Goal: Task Accomplishment & Management: Manage account settings

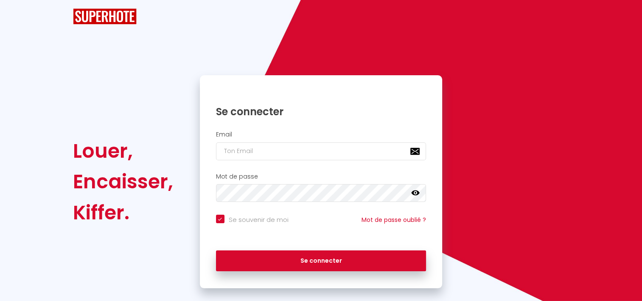
checkbox input "true"
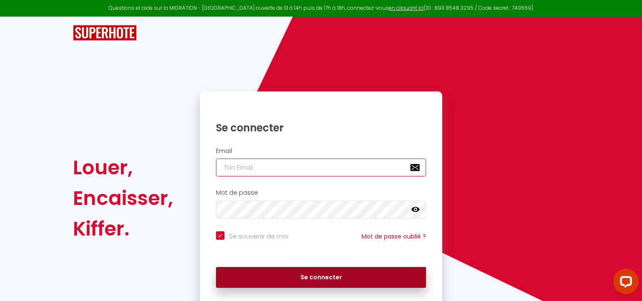
type input "[EMAIL_ADDRESS][DOMAIN_NAME]"
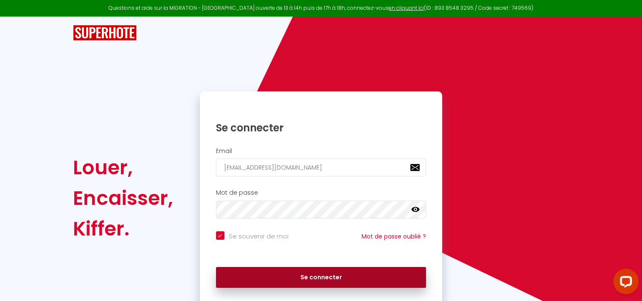
click at [321, 278] on button "Se connecter" at bounding box center [321, 277] width 211 height 21
checkbox input "true"
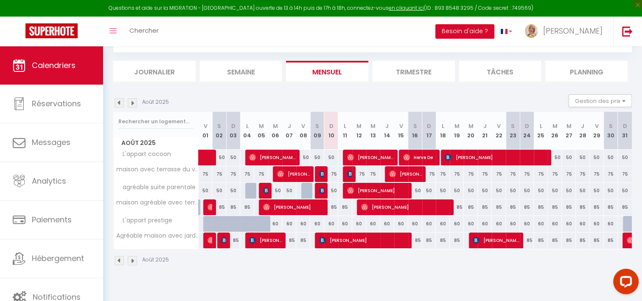
scroll to position [46, 0]
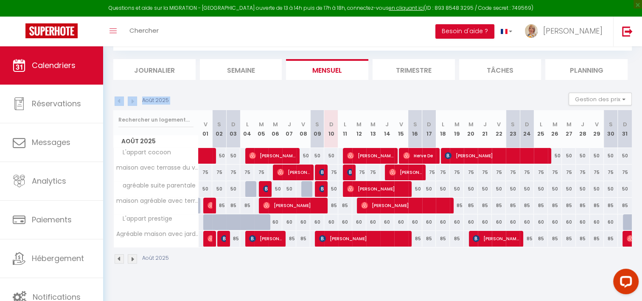
drag, startPoint x: 104, startPoint y: 97, endPoint x: 105, endPoint y: 170, distance: 73.5
click at [105, 170] on div "CALENDRIERS Filtrer par hébergement Tous agréable suite parentale maison agréab…" at bounding box center [372, 141] width 539 height 282
click at [44, 283] on link "Notifications" at bounding box center [51, 297] width 103 height 38
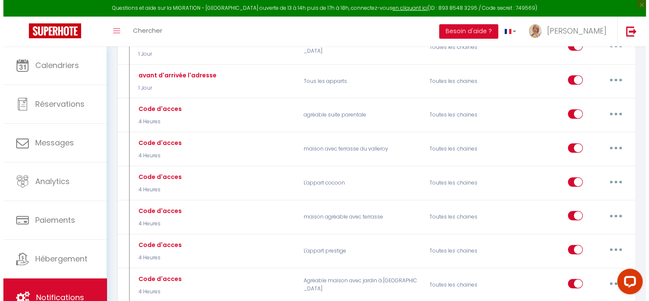
scroll to position [362, 0]
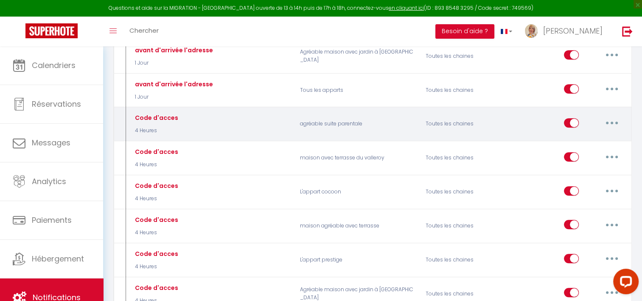
click at [615, 120] on button "button" at bounding box center [612, 123] width 24 height 14
click at [571, 138] on link "Editer" at bounding box center [590, 142] width 63 height 14
type input "Code d'acces"
select select "4 Heures"
select select "if_booking_is_paid"
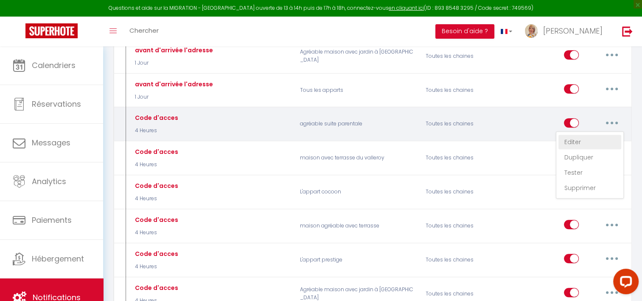
checkbox input "true"
checkbox input "false"
radio input "true"
type input "[code d'acces Suite parentale]"
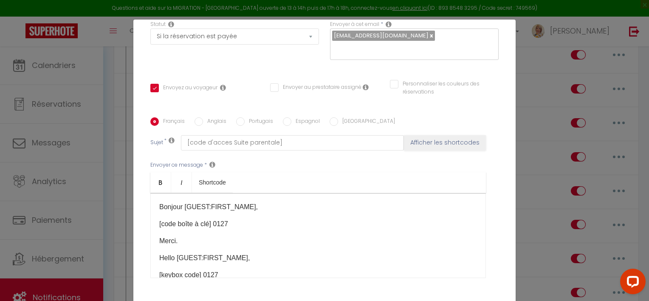
scroll to position [138, 0]
drag, startPoint x: 211, startPoint y: 222, endPoint x: 155, endPoint y: 217, distance: 55.9
click at [155, 217] on div "Bonjour [GUEST:FIRST_NAME], [code boîte à clé]​ 0127 Merci. Hello [GUEST:FIRST_…" at bounding box center [317, 234] width 335 height 85
click at [199, 276] on p "[keybox code] 0127" at bounding box center [318, 274] width 318 height 10
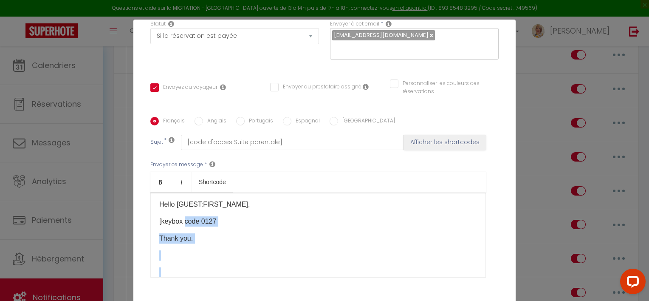
scroll to position [70, 0]
drag, startPoint x: 182, startPoint y: 272, endPoint x: 158, endPoint y: 272, distance: 23.4
click at [158, 272] on div "Bonjour [GUEST:FIRST_NAME], 0127 Merci. Hello [GUEST:FIRST_NAME], [keybox code …" at bounding box center [317, 234] width 335 height 85
click at [180, 203] on p "[keybox code 0127" at bounding box center [318, 204] width 318 height 10
click at [173, 203] on p "code 0127" at bounding box center [318, 204] width 318 height 10
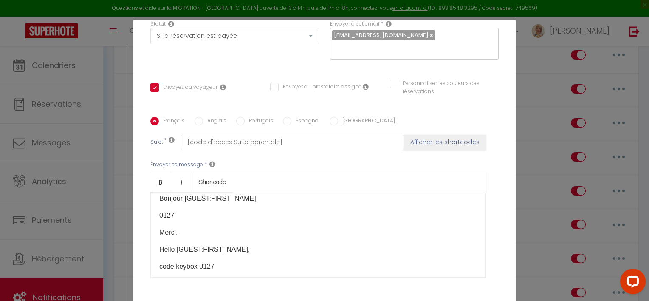
scroll to position [0, 0]
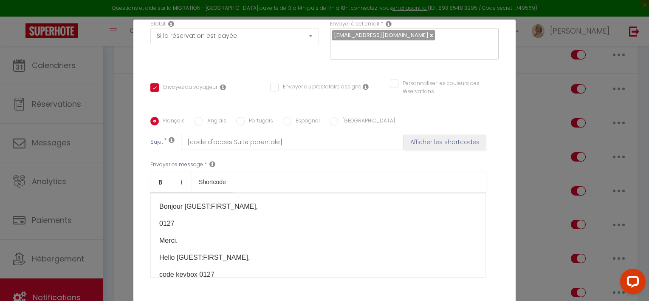
click at [159, 220] on p "0127" at bounding box center [318, 223] width 318 height 10
click at [456, 141] on button "Afficher les shortcodes" at bounding box center [445, 142] width 82 height 15
checkbox input "true"
checkbox input "false"
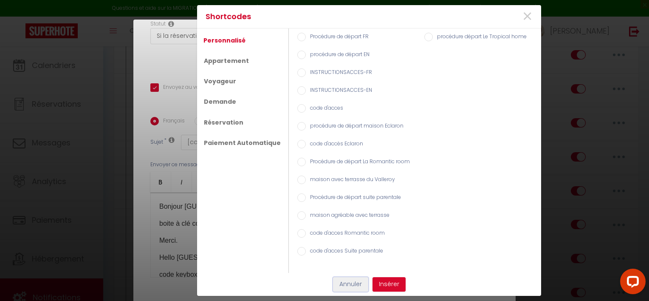
click at [347, 282] on button "Annuler" at bounding box center [350, 284] width 35 height 14
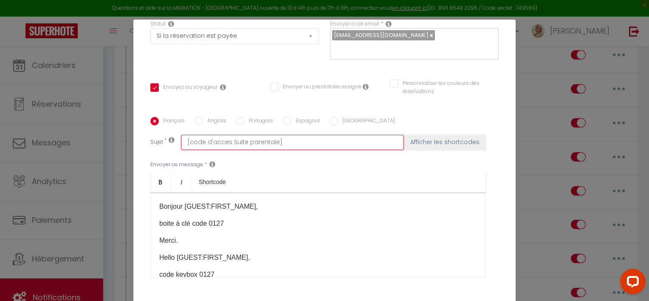
click at [292, 143] on input "[code d'acces Suite parentale]" at bounding box center [292, 142] width 223 height 15
type input "[code d'acces Suite parentale"
checkbox input "true"
checkbox input "false"
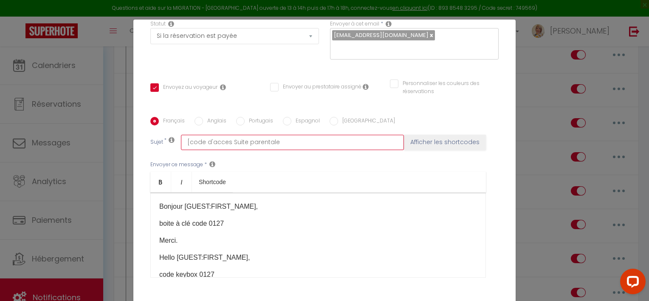
type input "[code d'acces Suite parental"
checkbox input "true"
checkbox input "false"
type input "[code d'acces Suite parenta"
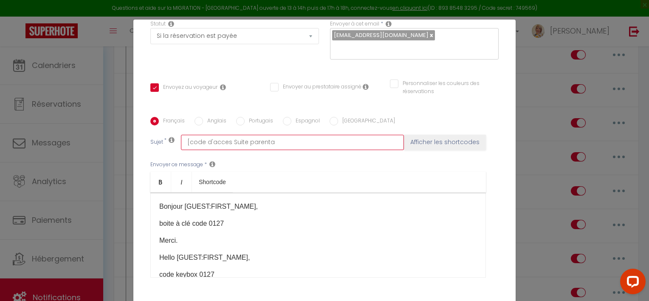
checkbox input "true"
checkbox input "false"
type input "[code d'acces Suite paren"
checkbox input "true"
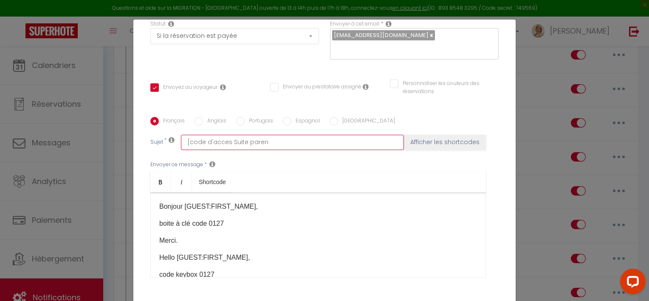
checkbox input "false"
type input "[code d'acces Suite pare"
checkbox input "true"
checkbox input "false"
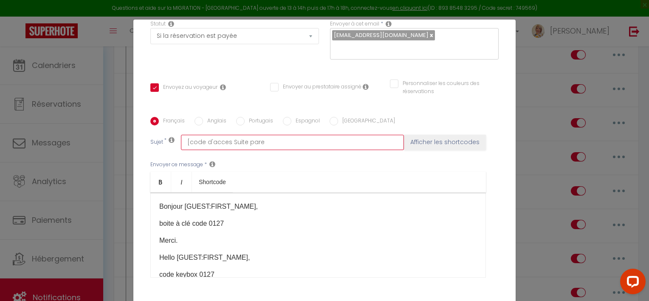
checkbox input "false"
type input "[code d'acces Suite par"
checkbox input "true"
checkbox input "false"
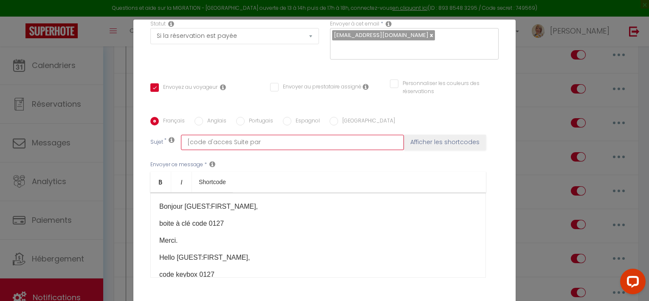
type input "[code d'acces Suite pa"
checkbox input "true"
checkbox input "false"
type input "[code d'acces Suite p"
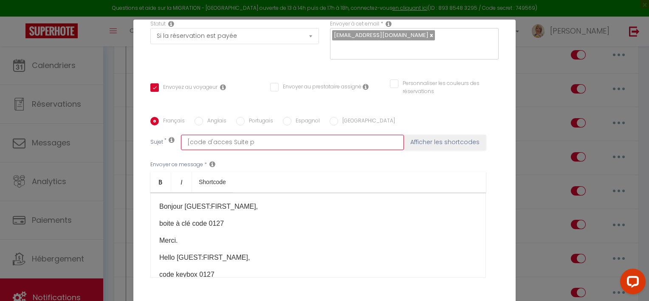
checkbox input "true"
checkbox input "false"
type input "[code d'acces Suite"
checkbox input "true"
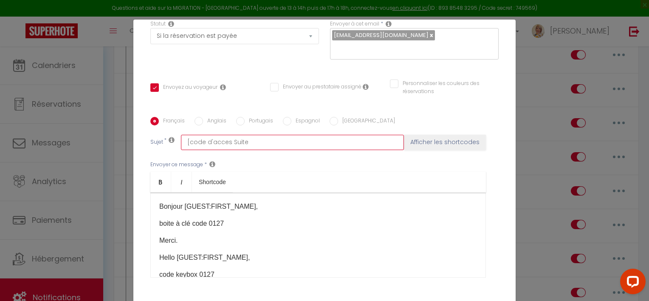
checkbox input "false"
type input "[code d'acces Suit"
checkbox input "true"
checkbox input "false"
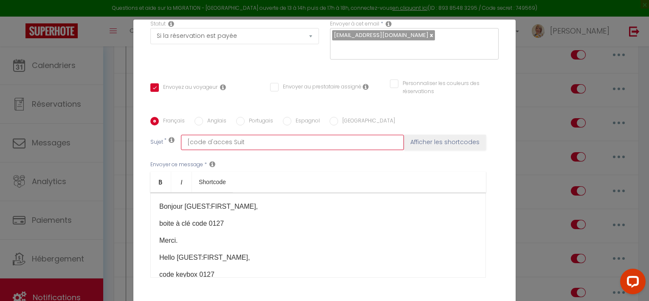
checkbox input "false"
type input "[code d'acces Sui"
checkbox input "true"
checkbox input "false"
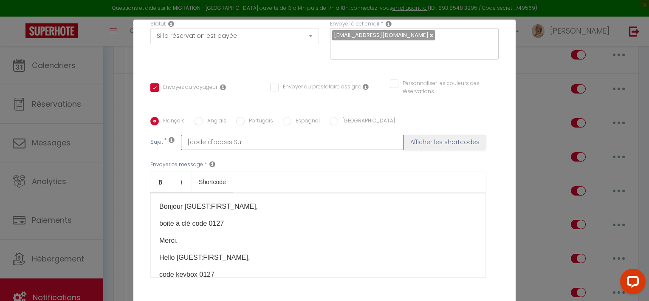
type input "[code d'acces Su"
checkbox input "true"
checkbox input "false"
type input "[code d'acce"
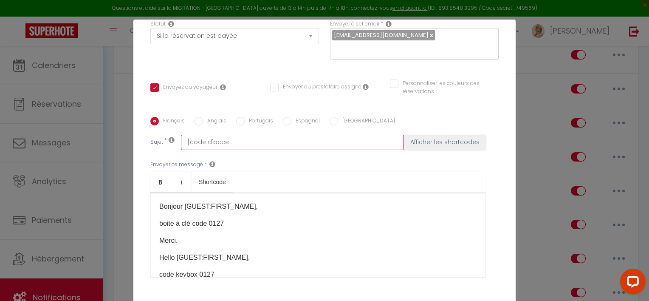
checkbox input "true"
checkbox input "false"
type input "[code d'acc"
checkbox input "true"
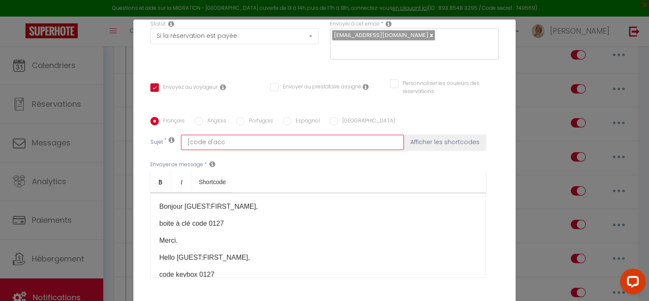
checkbox input "false"
type input "[code d'a"
checkbox input "true"
checkbox input "false"
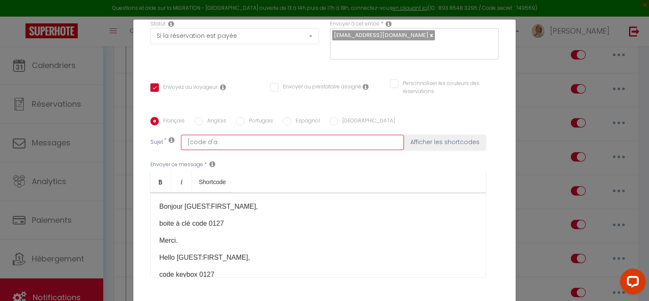
checkbox input "false"
type input "[code d'"
checkbox input "true"
checkbox input "false"
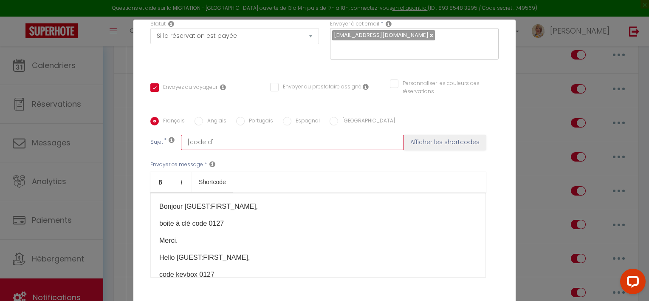
type input "[code d"
checkbox input "true"
checkbox input "false"
type input "[code"
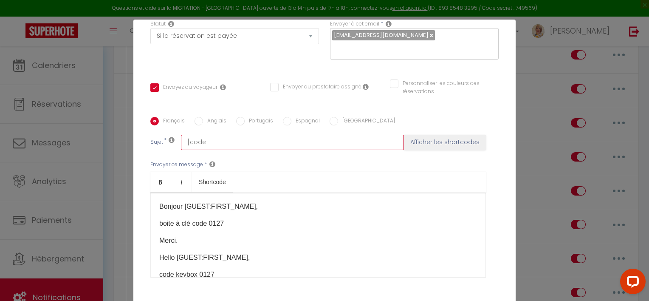
checkbox input "true"
checkbox input "false"
type input "[code"
checkbox input "true"
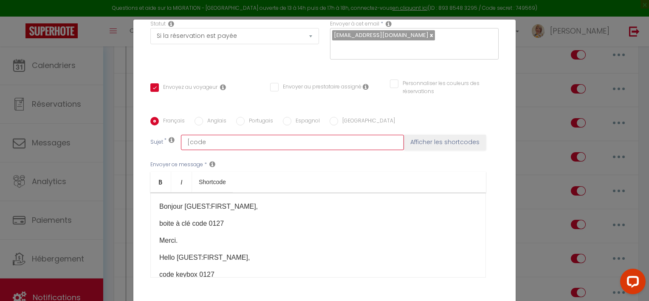
checkbox input "false"
type input "[co"
checkbox input "true"
checkbox input "false"
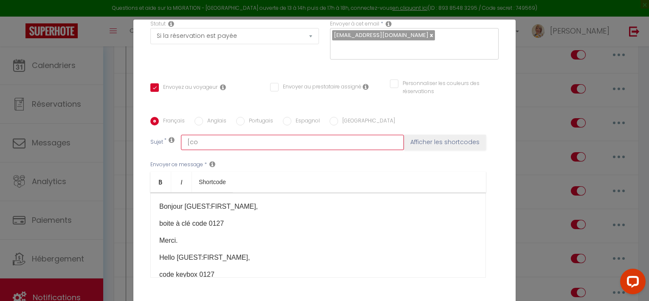
checkbox input "false"
type input "[c"
checkbox input "true"
checkbox input "false"
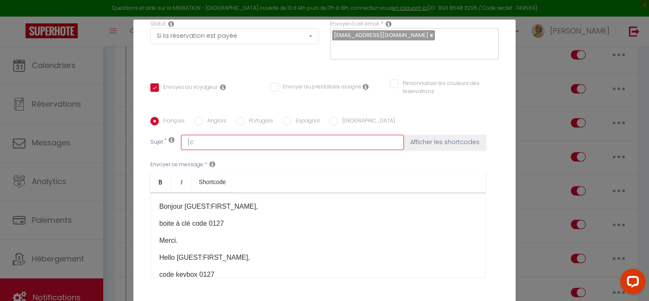
type input "["
checkbox input "true"
checkbox input "false"
checkbox input "true"
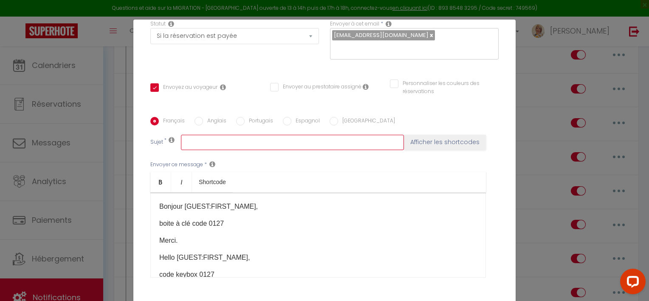
checkbox input "false"
type input "c"
checkbox input "true"
checkbox input "false"
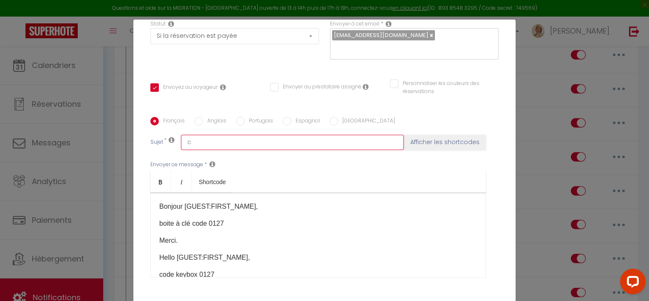
checkbox input "false"
type input "co"
checkbox input "true"
checkbox input "false"
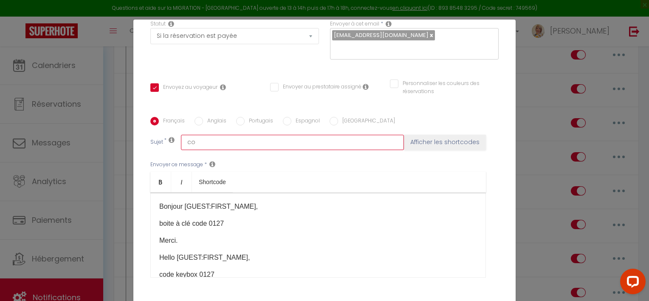
type input "cod"
checkbox input "true"
checkbox input "false"
type input "code"
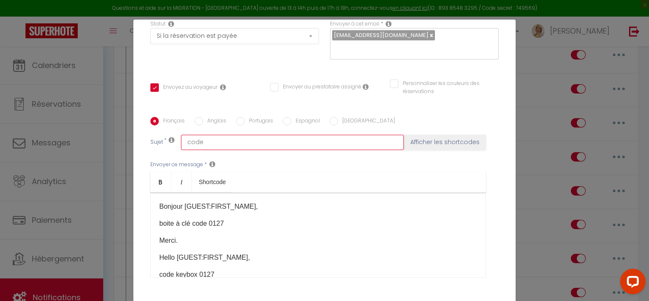
checkbox input "true"
checkbox input "false"
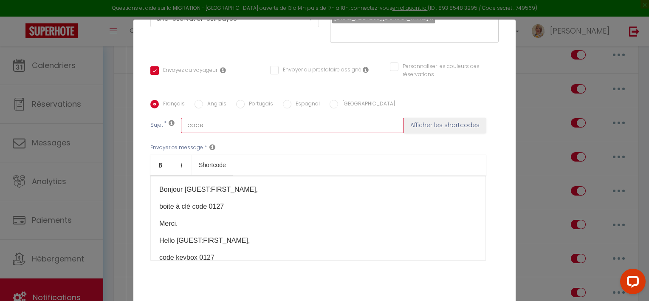
type input "code"
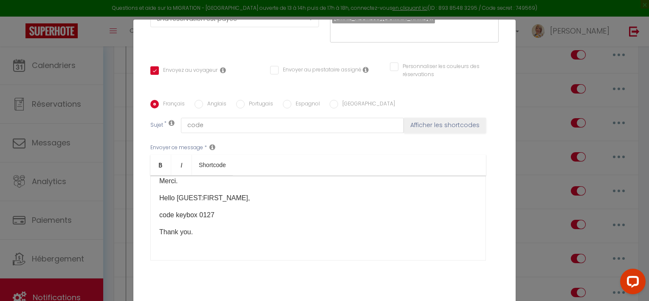
scroll to position [70, 0]
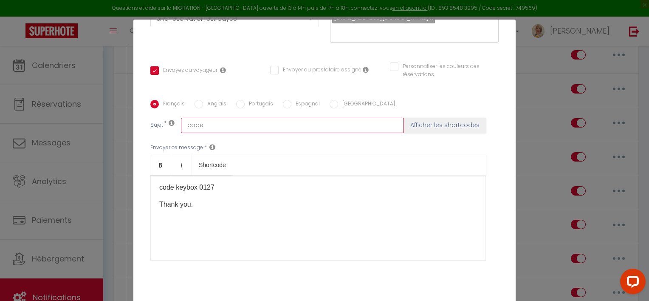
drag, startPoint x: 236, startPoint y: 123, endPoint x: 115, endPoint y: 120, distance: 120.2
click at [115, 120] on div "Modifier la notification × Titre * Code d'acces Pour cet hébergement Sélectionn…" at bounding box center [324, 150] width 649 height 301
checkbox input "true"
checkbox input "false"
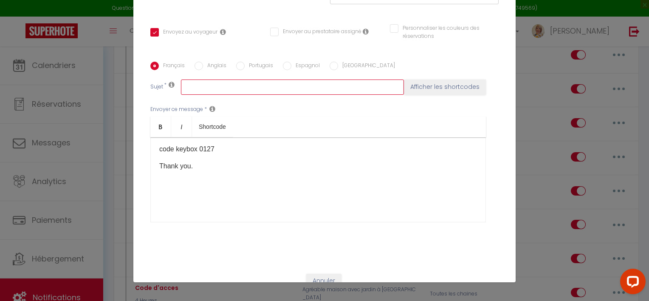
scroll to position [185, 0]
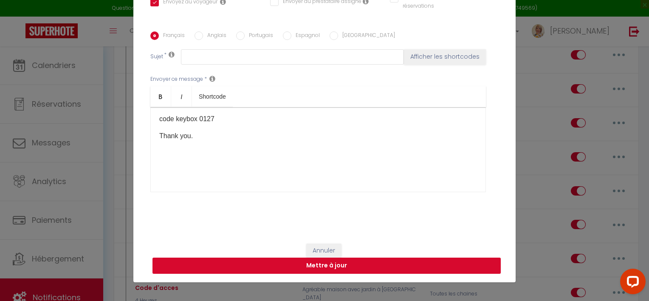
click at [349, 265] on button "Mettre à jour" at bounding box center [326, 265] width 348 height 16
checkbox input "true"
checkbox input "false"
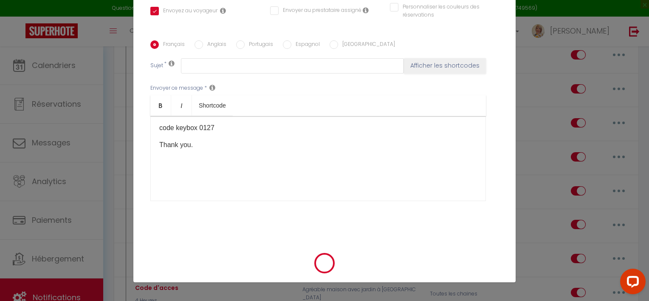
scroll to position [176, 0]
checkbox input "true"
checkbox input "false"
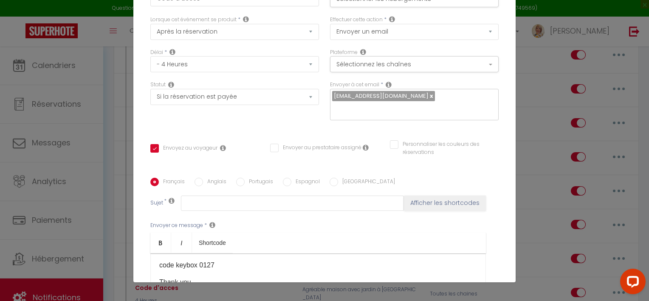
scroll to position [0, 0]
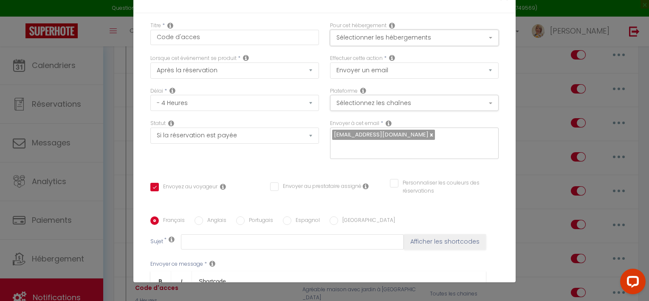
click at [481, 36] on button "Sélectionner les hébergements" at bounding box center [414, 38] width 169 height 16
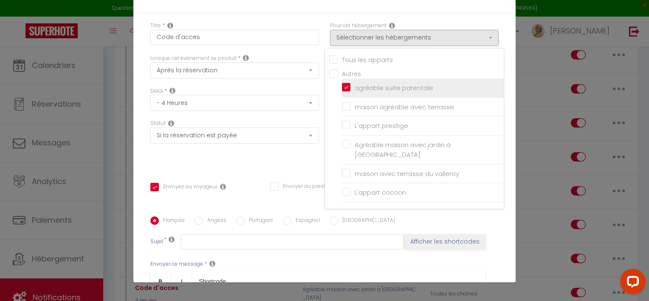
click at [404, 85] on input "agréable suite parentale" at bounding box center [423, 88] width 162 height 8
checkbox input "true"
checkbox input "false"
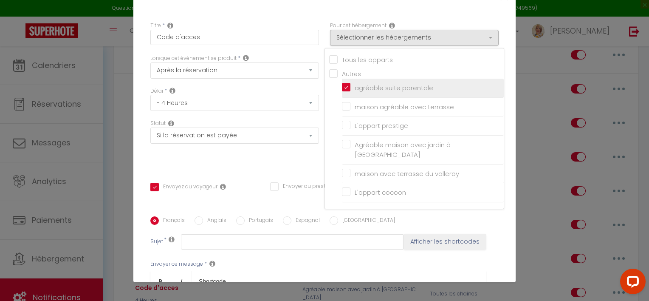
checkbox input "false"
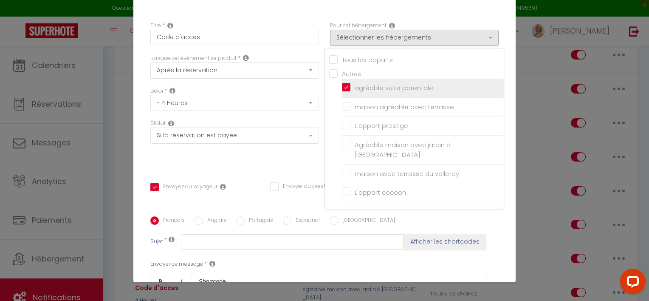
checkbox input "false"
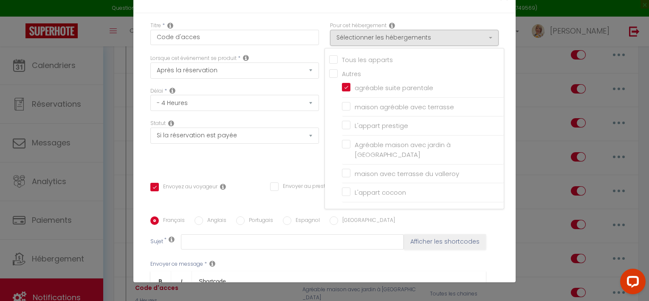
click at [501, 58] on div "Titre * Code d'acces Pour cet hébergement Sélectionner les hébergements Tous le…" at bounding box center [324, 216] width 382 height 406
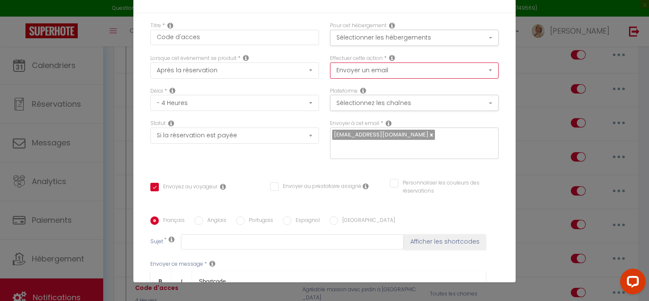
click at [481, 68] on select "Envoyer un email Envoyer un SMS Envoyer une notification push" at bounding box center [414, 70] width 169 height 16
click at [330, 62] on select "Envoyer un email Envoyer un SMS Envoyer une notification push" at bounding box center [414, 70] width 169 height 16
click at [479, 104] on button "Sélectionnez les chaînes" at bounding box center [414, 103] width 169 height 16
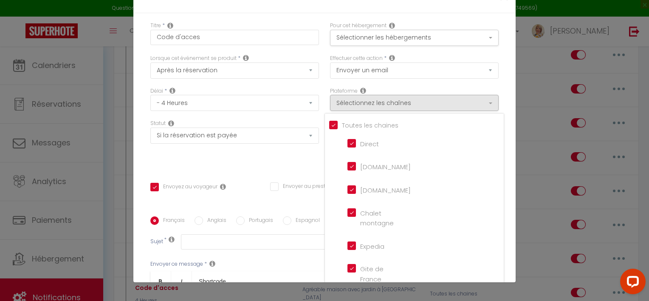
click at [496, 94] on div "Titre * Code d'acces Pour cet hébergement Sélectionner les hébergements Tous le…" at bounding box center [324, 216] width 382 height 406
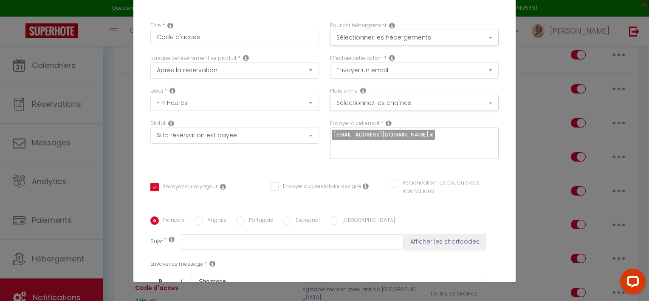
click at [435, 135] on div "[EMAIL_ADDRESS][DOMAIN_NAME]" at bounding box center [414, 142] width 169 height 31
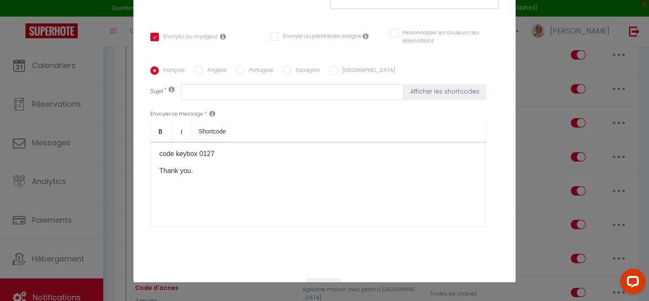
scroll to position [185, 0]
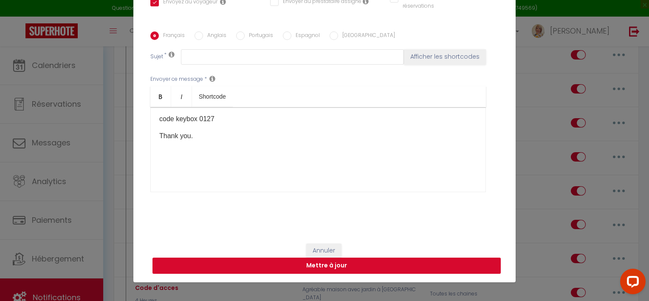
click at [323, 263] on button "Mettre à jour" at bounding box center [326, 265] width 348 height 16
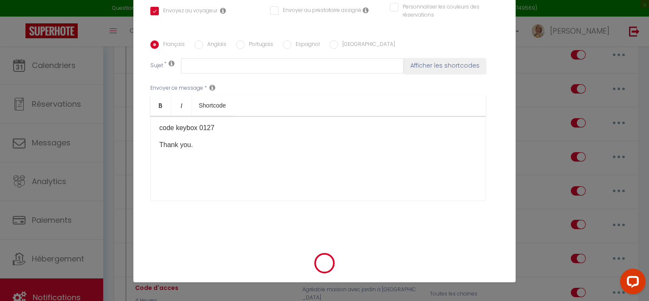
checkbox input "true"
checkbox input "false"
checkbox input "true"
checkbox input "false"
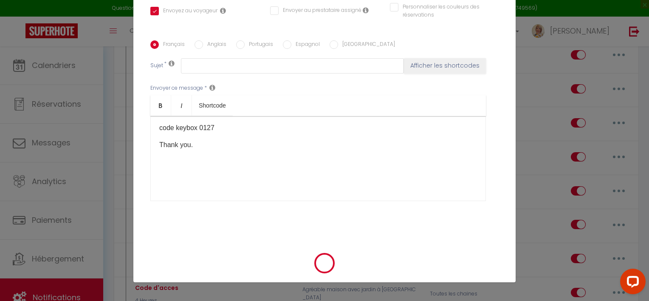
checkbox input "false"
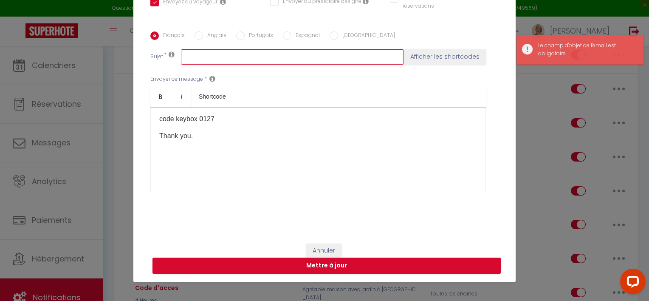
click at [321, 57] on input "text" at bounding box center [292, 56] width 223 height 15
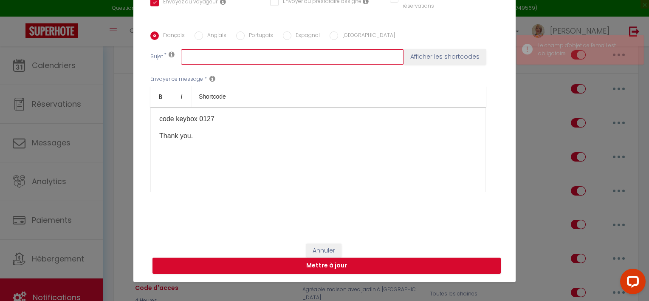
type input "c"
checkbox input "true"
checkbox input "false"
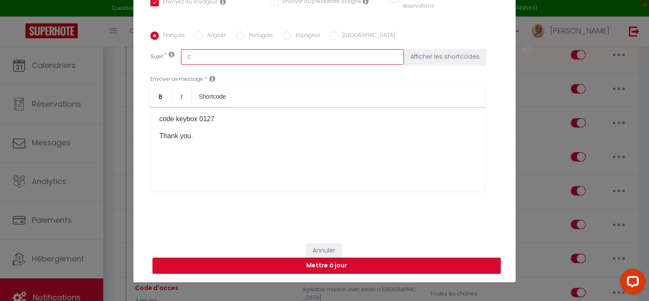
type input "co"
checkbox input "true"
checkbox input "false"
type input "cod"
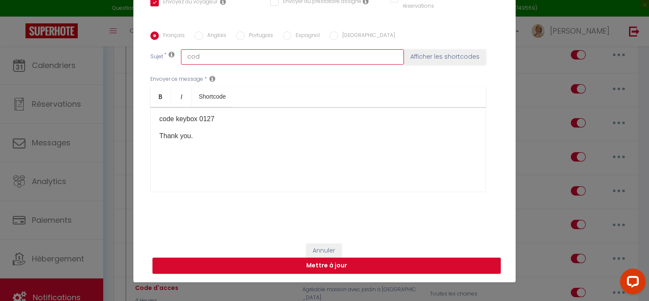
checkbox input "true"
checkbox input "false"
type input "code"
checkbox input "true"
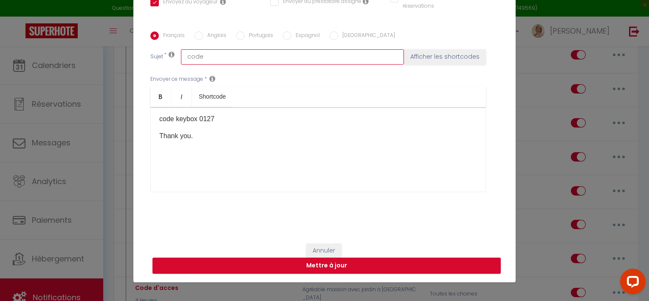
checkbox input "false"
type input "code"
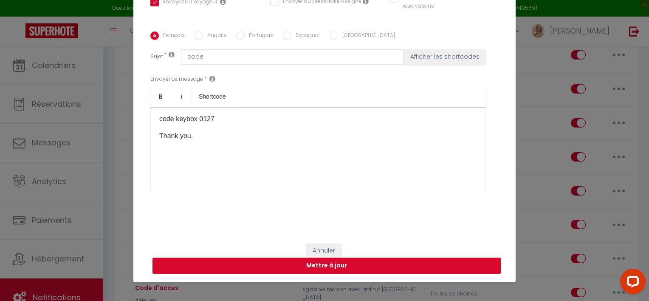
click at [314, 267] on button "Mettre à jour" at bounding box center [326, 265] width 348 height 16
checkbox input "true"
checkbox input "false"
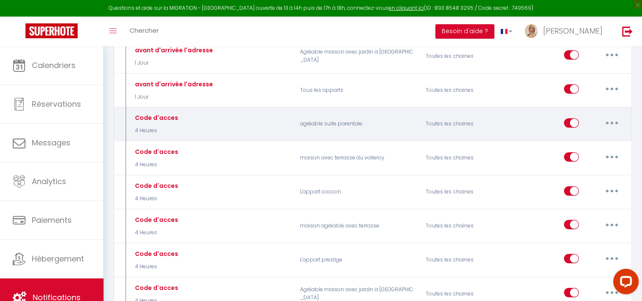
click at [611, 121] on icon "button" at bounding box center [612, 122] width 3 height 3
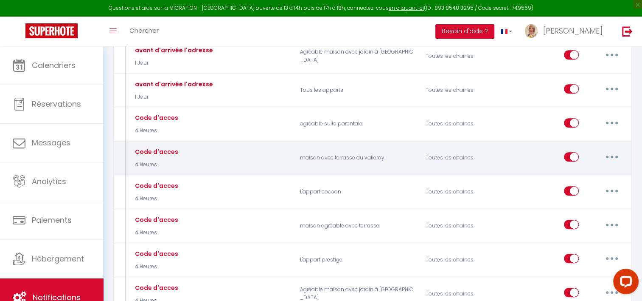
click at [606, 152] on button "button" at bounding box center [612, 157] width 24 height 14
click at [569, 172] on link "Editer" at bounding box center [590, 176] width 63 height 14
type input "Code d'acces"
select select "4 Heures"
select select "if_booking_is_paid"
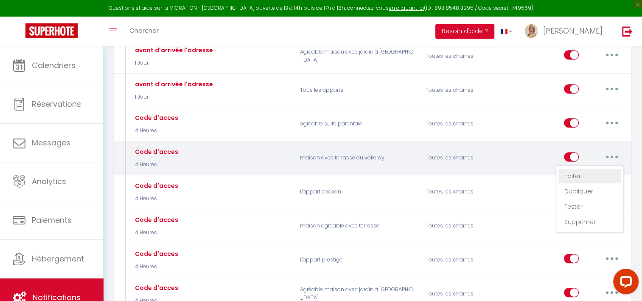
checkbox input "true"
checkbox input "false"
radio input "true"
type input "code d'acces"
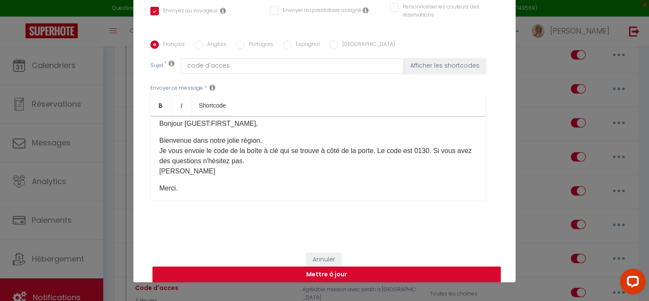
scroll to position [0, 0]
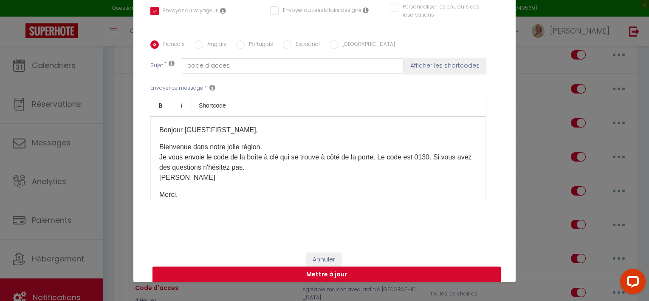
click at [527, 93] on div "Modifier la notification × Titre * Code d'acces Pour cet hébergement Sélectionn…" at bounding box center [324, 150] width 649 height 301
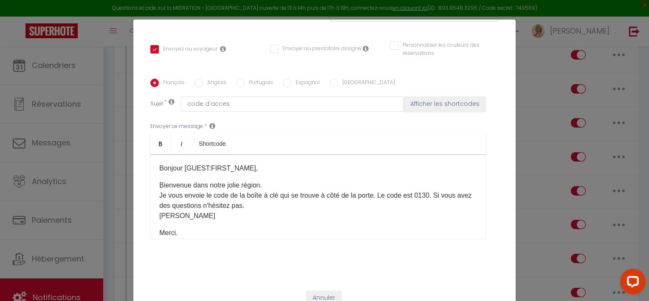
click at [527, 83] on div "Modifier la notification × Titre * Code d'acces Pour cet hébergement Sélectionn…" at bounding box center [324, 150] width 649 height 301
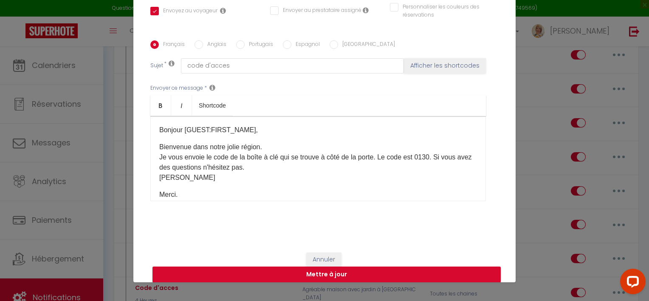
drag, startPoint x: 644, startPoint y: 126, endPoint x: 5, endPoint y: 14, distance: 648.8
click at [335, 272] on button "Mettre à jour" at bounding box center [326, 274] width 348 height 16
checkbox input "true"
checkbox input "false"
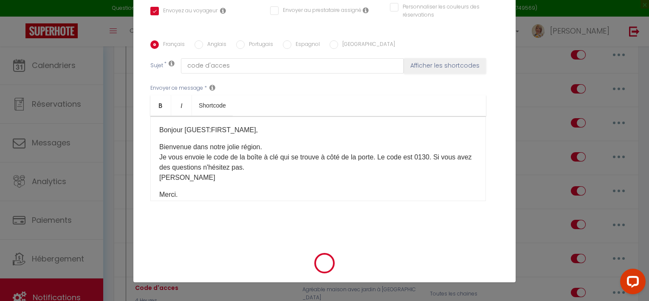
scroll to position [176, 0]
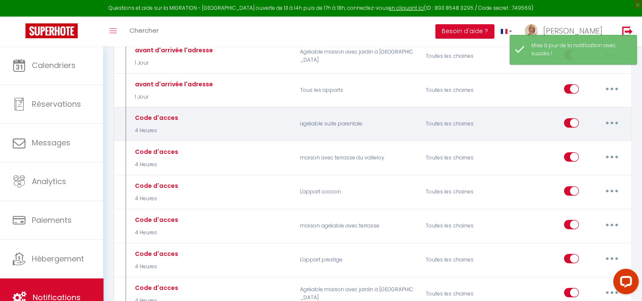
click at [610, 122] on button "button" at bounding box center [612, 123] width 24 height 14
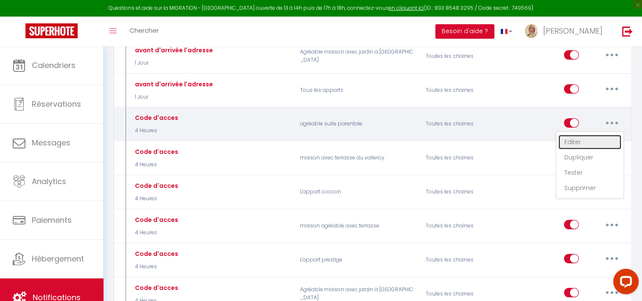
click at [566, 135] on link "Editer" at bounding box center [590, 142] width 63 height 14
type input "Code d'acces"
select select "4 Heures"
select select "if_booking_is_paid"
checkbox input "true"
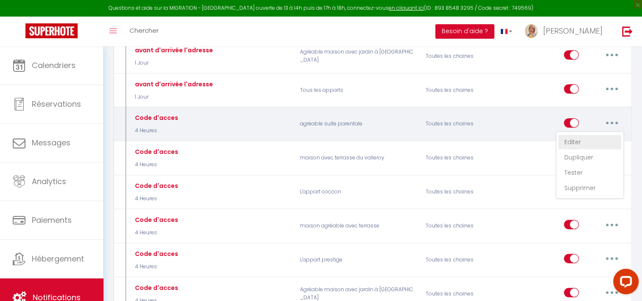
checkbox input "false"
radio input "true"
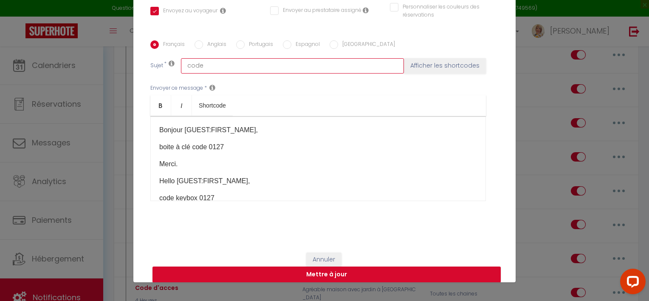
click at [297, 64] on input "code" at bounding box center [292, 65] width 223 height 15
type input "code"
checkbox input "true"
checkbox input "false"
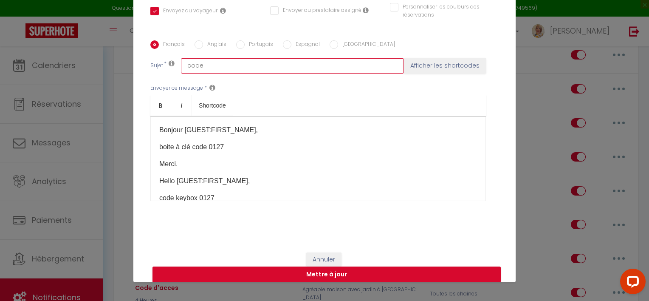
type input "code d"
checkbox input "true"
checkbox input "false"
type input "code d'"
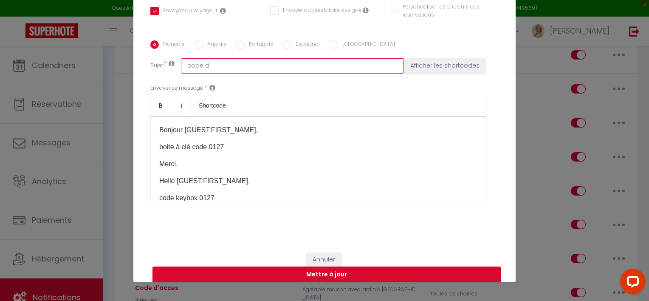
checkbox input "true"
checkbox input "false"
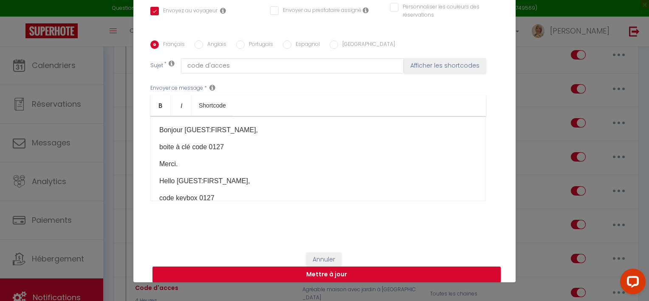
click at [159, 145] on p "boite à clé code 0127" at bounding box center [318, 147] width 318 height 10
click at [263, 147] on p "voici le code de la boite à clé code 0127" at bounding box center [318, 147] width 318 height 10
click at [318, 273] on button "Mettre à jour" at bounding box center [326, 274] width 348 height 16
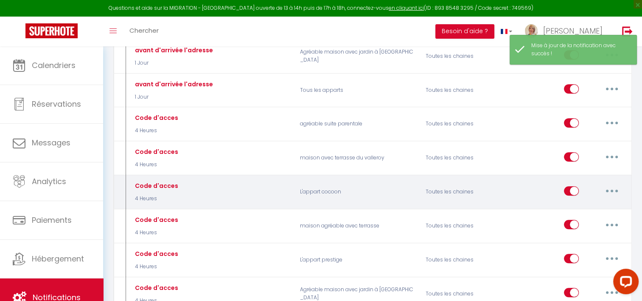
click at [613, 189] on icon "button" at bounding box center [612, 190] width 3 height 3
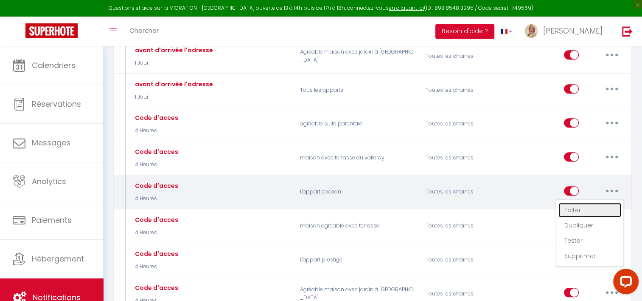
click at [573, 203] on link "Editer" at bounding box center [590, 210] width 63 height 14
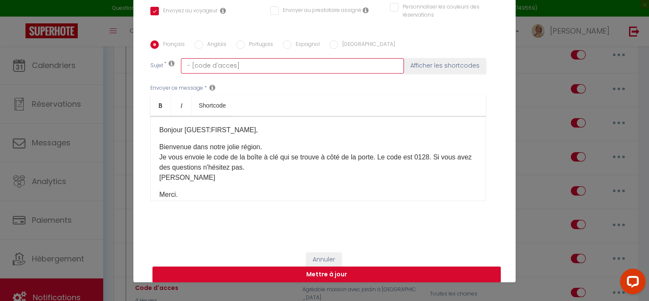
drag, startPoint x: 251, startPoint y: 68, endPoint x: 160, endPoint y: 56, distance: 91.2
click at [160, 56] on div "Français Anglais Portugais Espagnol Italien Sujet * - [code d'acces] Afficher l…" at bounding box center [324, 125] width 352 height 171
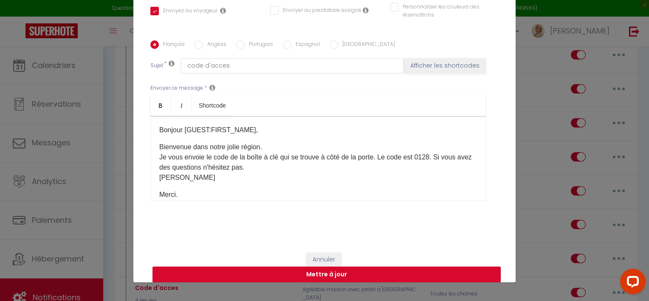
click at [323, 273] on button "Mettre à jour" at bounding box center [326, 274] width 348 height 16
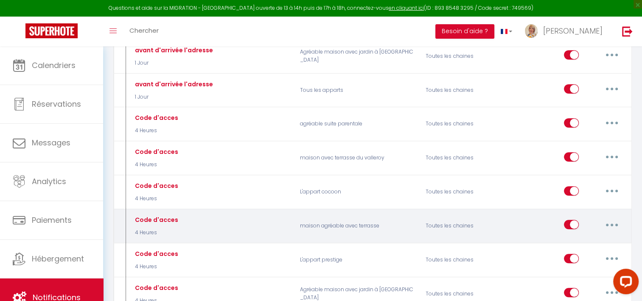
click at [612, 223] on icon "button" at bounding box center [612, 224] width 3 height 3
click at [572, 239] on link "Editer" at bounding box center [590, 244] width 63 height 14
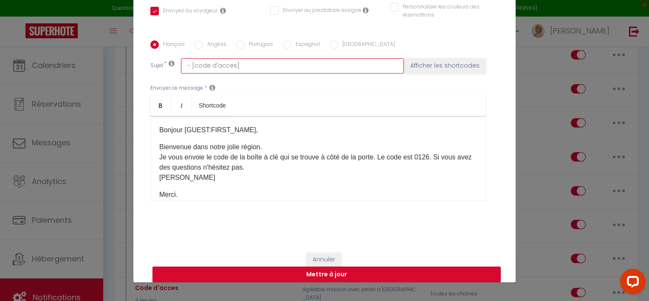
drag, startPoint x: 245, startPoint y: 61, endPoint x: 128, endPoint y: 54, distance: 117.4
click at [128, 54] on div "Modifier la notification × Titre * Code d'acces Pour cet hébergement Sélectionn…" at bounding box center [324, 150] width 649 height 301
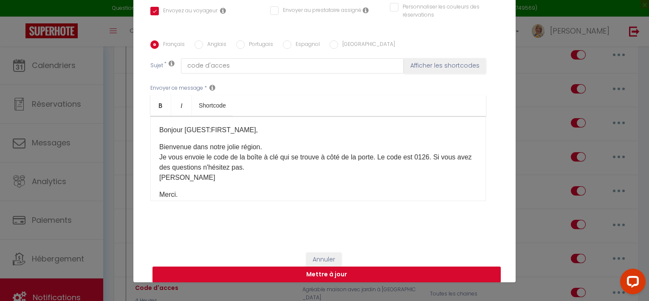
click at [346, 273] on button "Mettre à jour" at bounding box center [326, 274] width 348 height 16
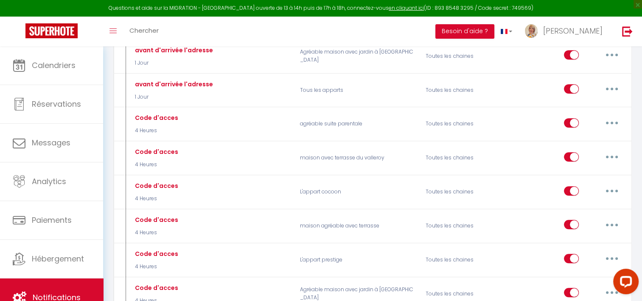
click at [610, 286] on div at bounding box center [625, 283] width 36 height 36
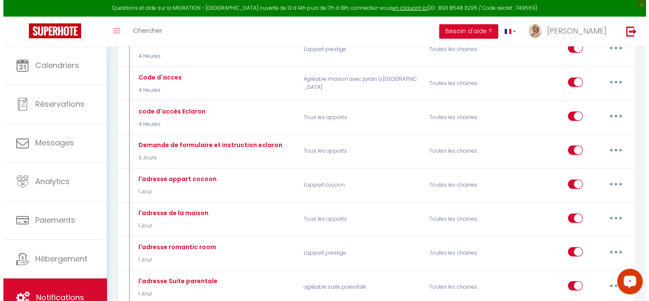
scroll to position [567, 0]
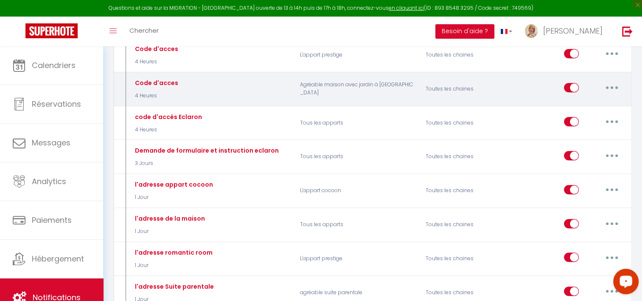
click at [611, 86] on icon "button" at bounding box center [612, 87] width 3 height 3
click at [575, 101] on link "Editer" at bounding box center [590, 107] width 63 height 14
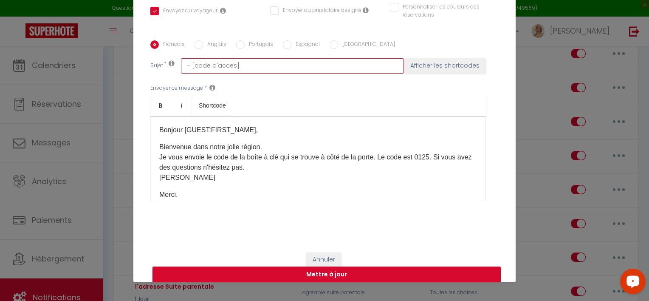
click at [248, 61] on input "- [code d'acces]" at bounding box center [292, 65] width 223 height 15
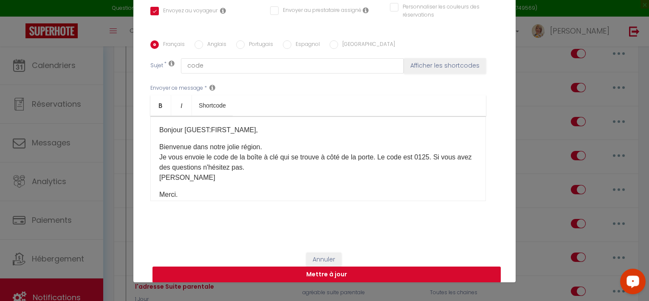
click at [318, 273] on button "Mettre à jour" at bounding box center [326, 274] width 348 height 16
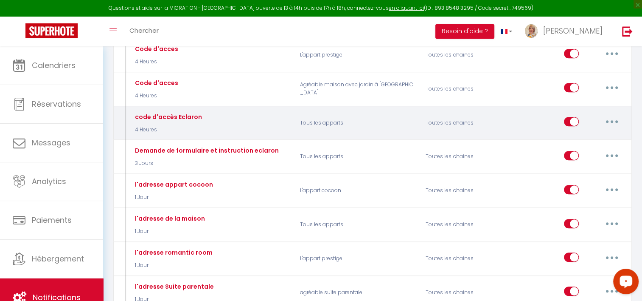
click at [614, 115] on button "button" at bounding box center [612, 122] width 24 height 14
click at [579, 180] on link "Supprimer" at bounding box center [590, 187] width 63 height 14
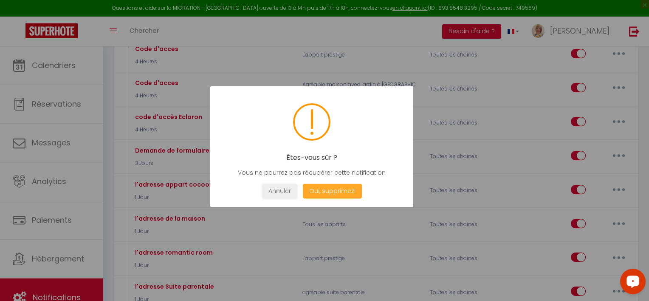
click at [341, 188] on button "Oui, supprimez!" at bounding box center [332, 190] width 59 height 15
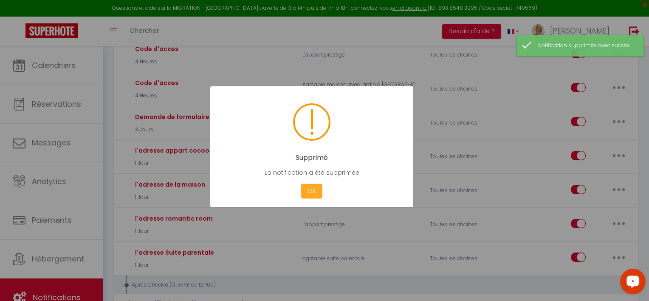
click at [313, 190] on button "OK" at bounding box center [311, 190] width 21 height 15
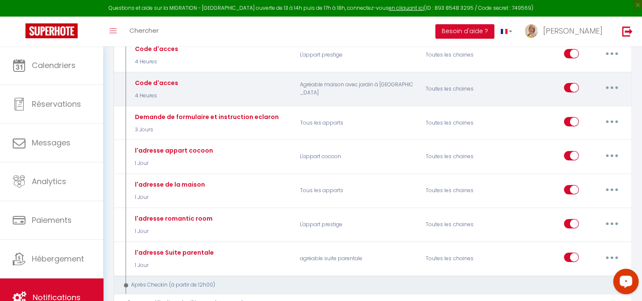
click at [610, 82] on button "button" at bounding box center [612, 88] width 24 height 14
click at [577, 100] on link "Editer" at bounding box center [590, 107] width 63 height 14
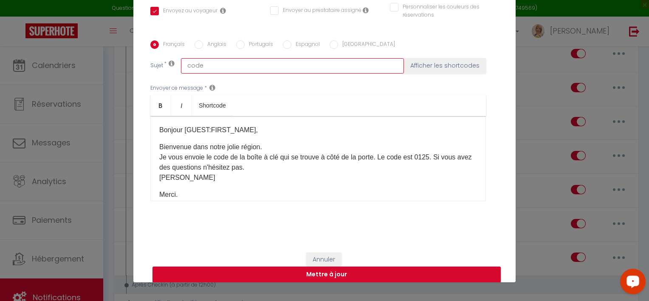
click at [363, 67] on input "code" at bounding box center [292, 65] width 223 height 15
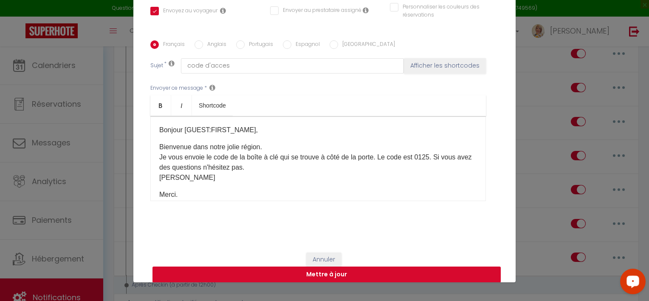
click at [318, 276] on button "Mettre à jour" at bounding box center [326, 274] width 348 height 16
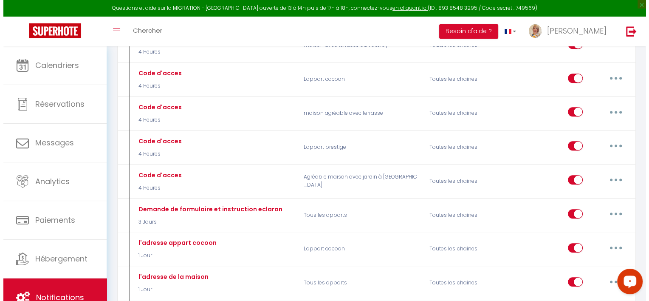
scroll to position [472, 0]
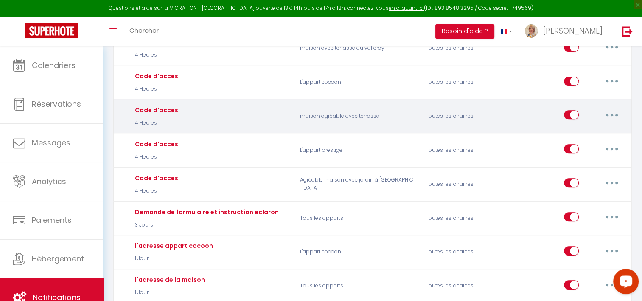
click at [613, 114] on icon "button" at bounding box center [612, 115] width 3 height 3
click at [577, 129] on link "Editer" at bounding box center [590, 134] width 63 height 14
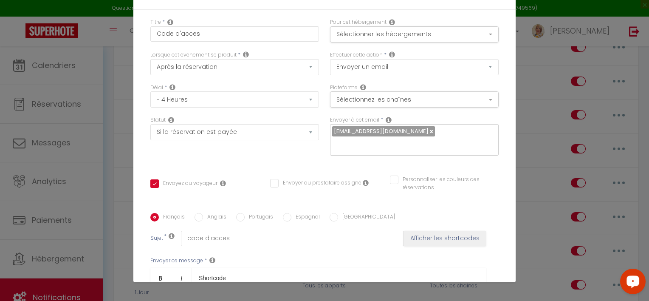
scroll to position [0, 0]
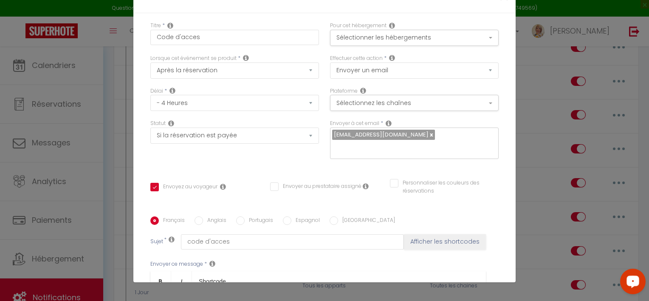
click at [541, 68] on div "Modifier la notification × Titre * Code d'acces Pour cet hébergement Sélectionn…" at bounding box center [324, 150] width 649 height 301
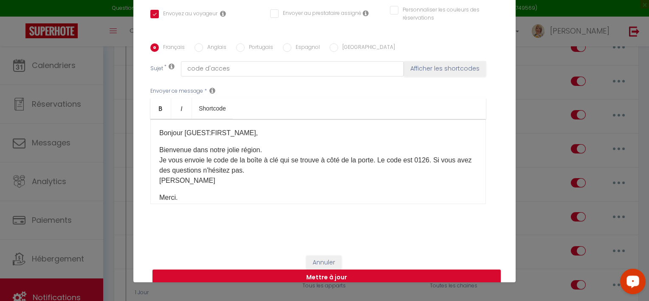
scroll to position [185, 0]
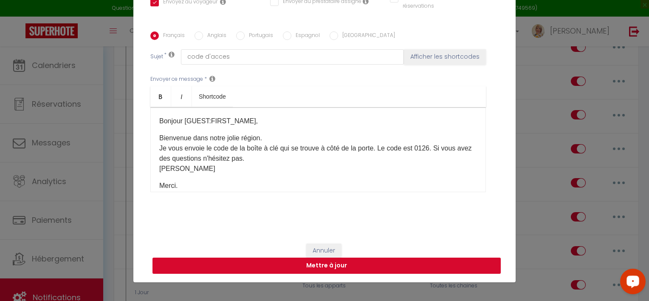
click at [361, 266] on button "Mettre à jour" at bounding box center [326, 265] width 348 height 16
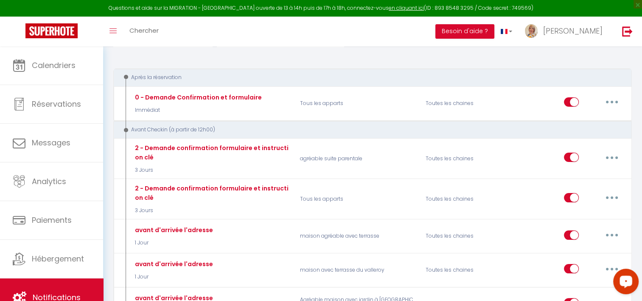
scroll to position [0, 0]
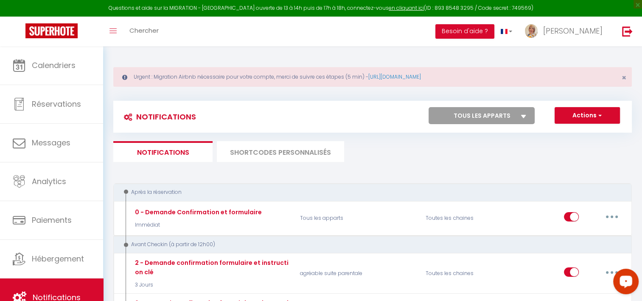
click at [295, 150] on li "SHORTCODES PERSONNALISÉS" at bounding box center [280, 151] width 127 height 21
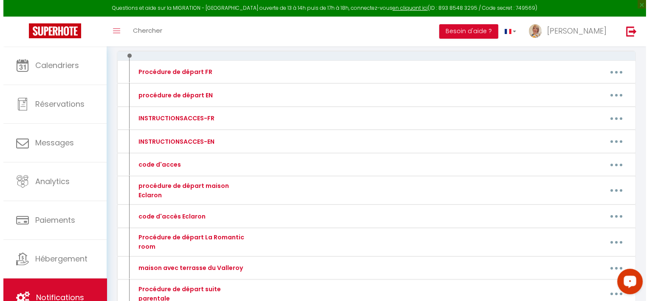
scroll to position [148, 0]
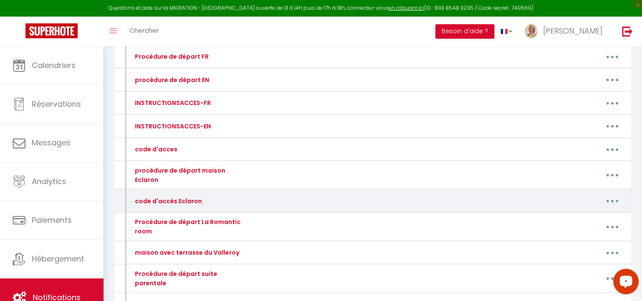
click at [610, 194] on button "button" at bounding box center [613, 201] width 24 height 14
click at [574, 229] on link "Supprimer" at bounding box center [590, 235] width 63 height 14
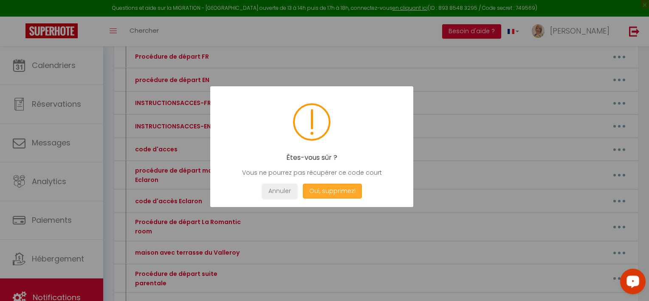
click at [335, 189] on button "Oui, supprimez!" at bounding box center [332, 190] width 59 height 15
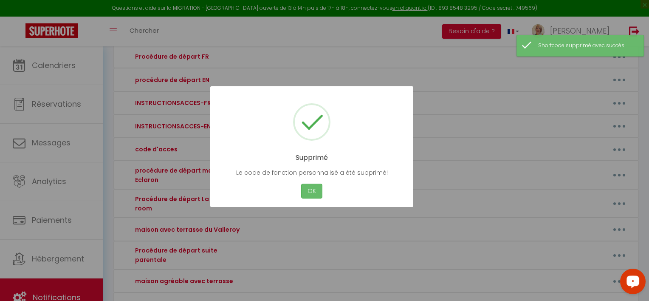
click at [313, 189] on button "OK" at bounding box center [311, 190] width 21 height 15
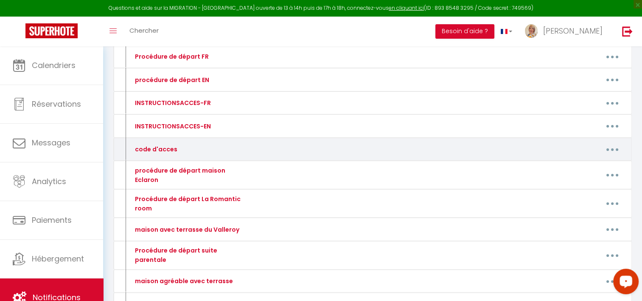
click at [614, 146] on button "button" at bounding box center [613, 149] width 24 height 14
click at [574, 166] on link "Editer" at bounding box center [590, 168] width 63 height 14
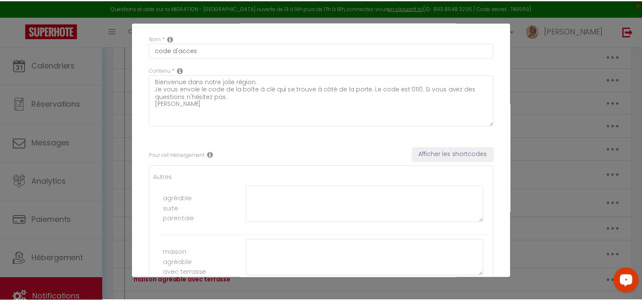
scroll to position [0, 0]
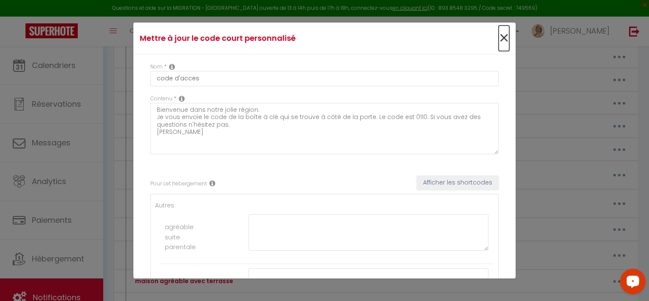
click at [498, 37] on span "×" at bounding box center [503, 37] width 11 height 25
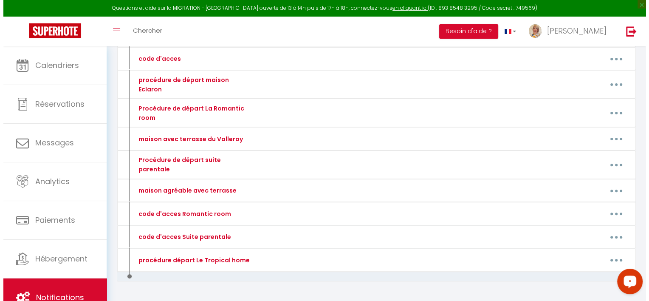
scroll to position [251, 0]
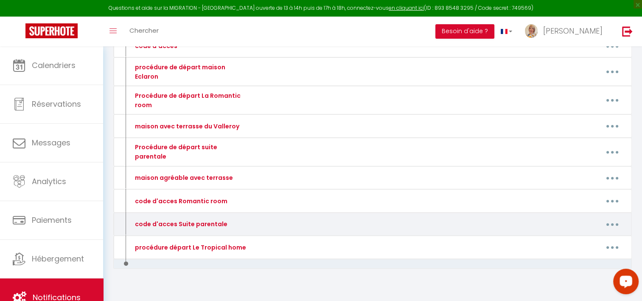
click at [614, 217] on button "button" at bounding box center [613, 224] width 24 height 14
click at [571, 236] on link "Editer" at bounding box center [590, 243] width 63 height 14
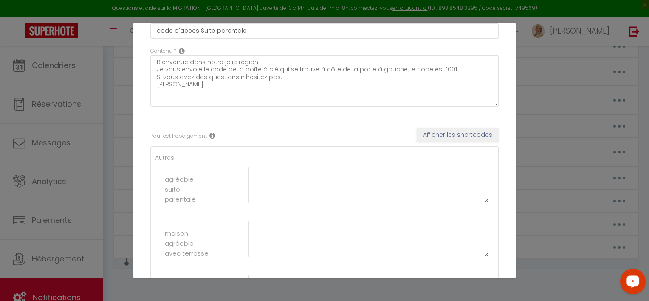
scroll to position [0, 0]
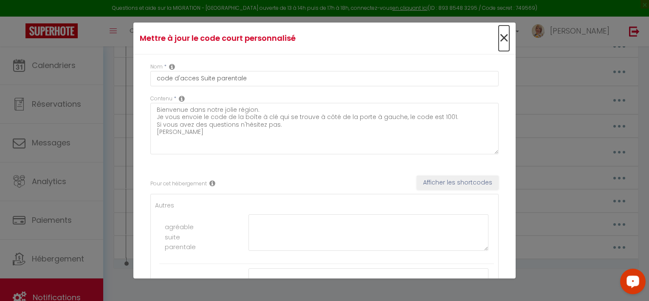
click at [498, 37] on span "×" at bounding box center [503, 37] width 11 height 25
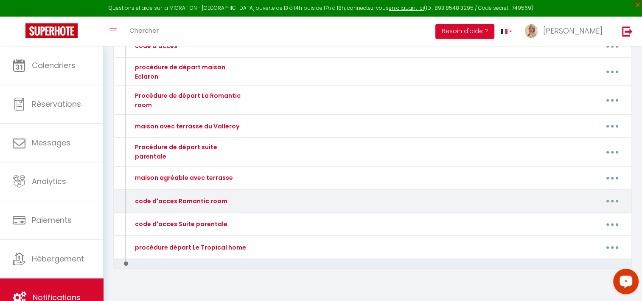
click at [611, 194] on button "button" at bounding box center [613, 201] width 24 height 14
click at [572, 228] on link "Supprimer" at bounding box center [590, 235] width 63 height 14
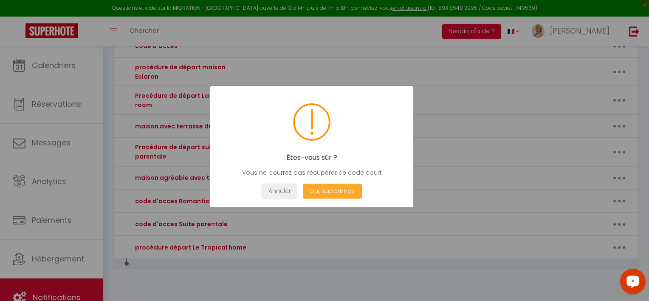
click at [340, 188] on button "Oui, supprimez!" at bounding box center [332, 190] width 59 height 15
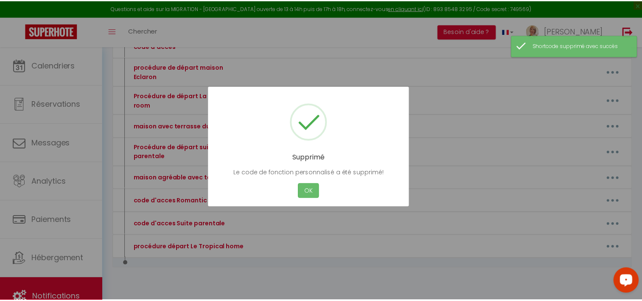
scroll to position [228, 0]
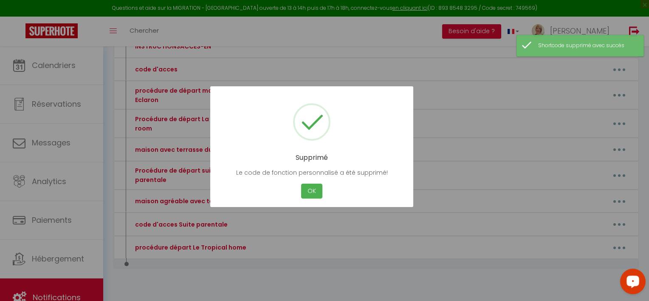
click at [301, 270] on div at bounding box center [324, 150] width 649 height 301
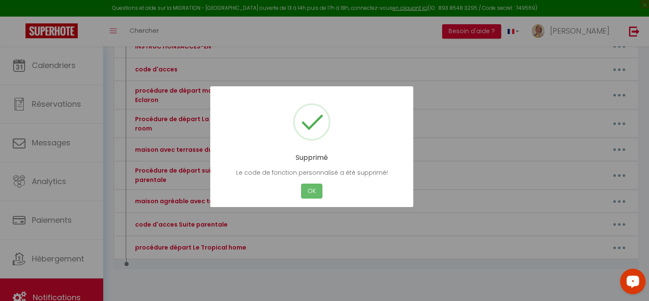
click at [311, 187] on button "OK" at bounding box center [311, 190] width 21 height 15
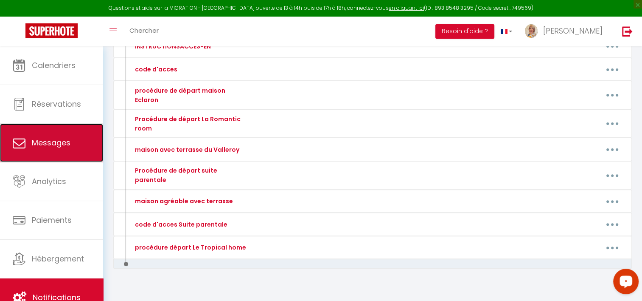
click at [62, 145] on span "Messages" at bounding box center [51, 142] width 39 height 11
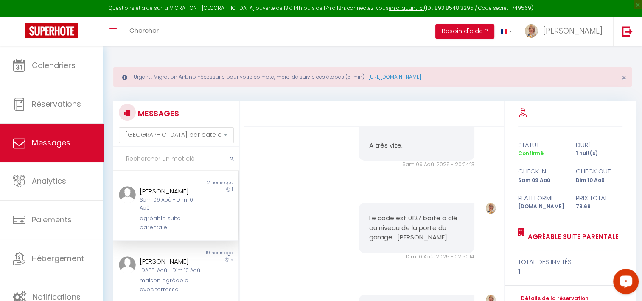
scroll to position [2655, 0]
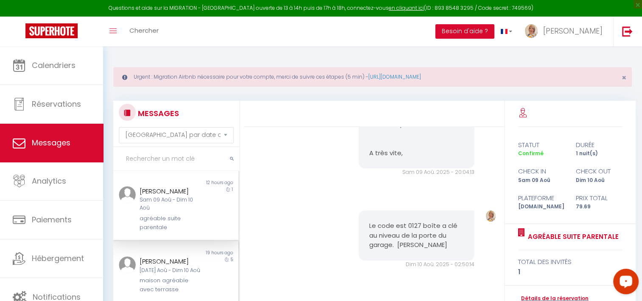
click at [160, 274] on div "[DATE] Aoû - Dim 10 Aoû" at bounding box center [171, 270] width 62 height 8
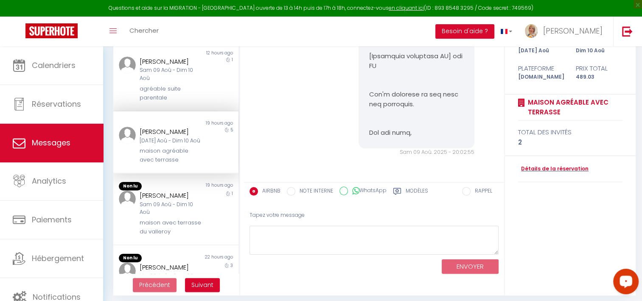
scroll to position [129, 0]
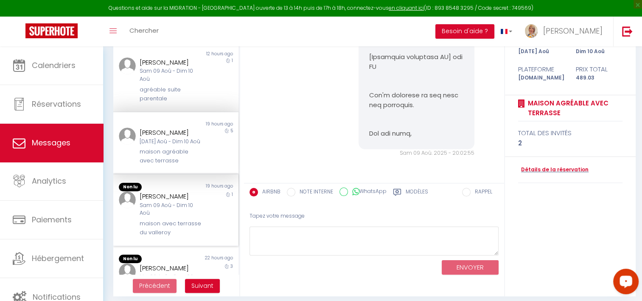
click at [158, 191] on div "Non lu" at bounding box center [144, 187] width 62 height 8
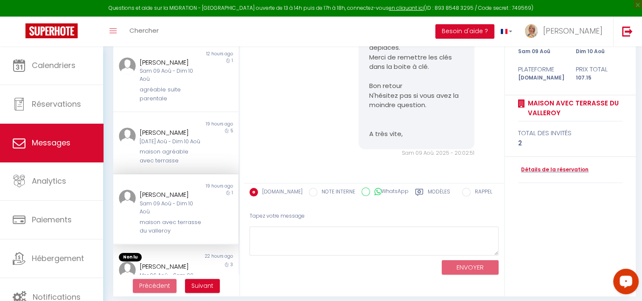
scroll to position [2634, 0]
click at [56, 294] on span "Notifications" at bounding box center [57, 296] width 48 height 11
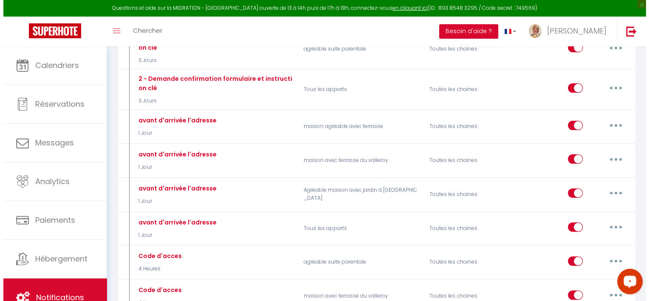
scroll to position [251, 0]
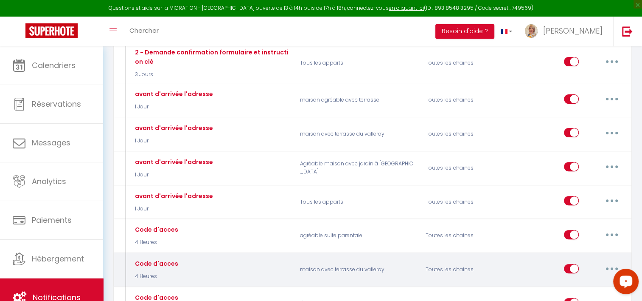
click at [609, 263] on button "button" at bounding box center [612, 269] width 24 height 14
click at [572, 282] on link "Editer" at bounding box center [590, 287] width 63 height 14
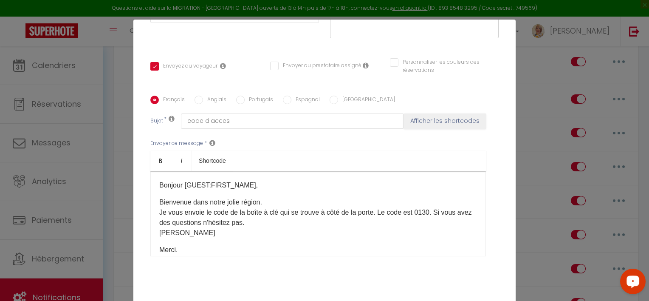
scroll to position [0, 0]
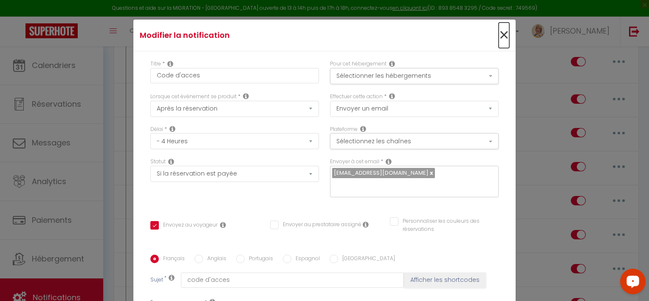
click at [498, 36] on span "×" at bounding box center [503, 35] width 11 height 25
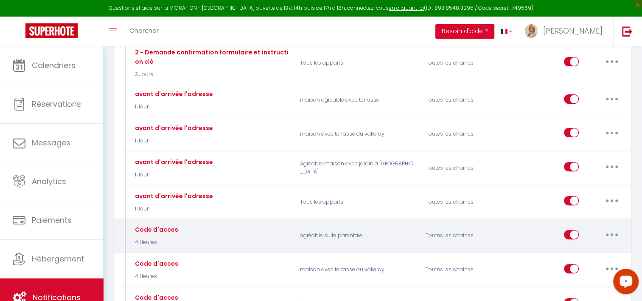
click at [610, 231] on button "button" at bounding box center [612, 235] width 24 height 14
click at [575, 250] on link "Editer" at bounding box center [590, 253] width 63 height 14
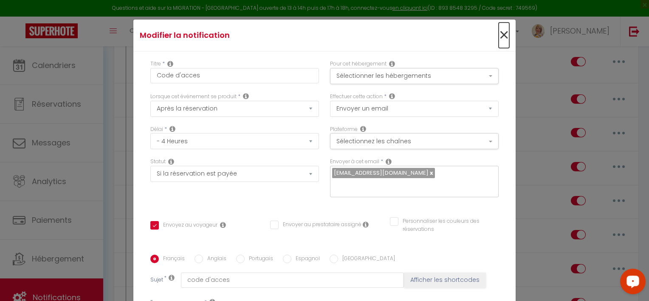
click at [498, 33] on span "×" at bounding box center [503, 35] width 11 height 25
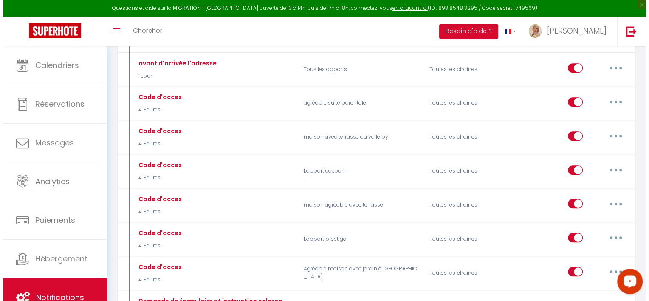
scroll to position [386, 0]
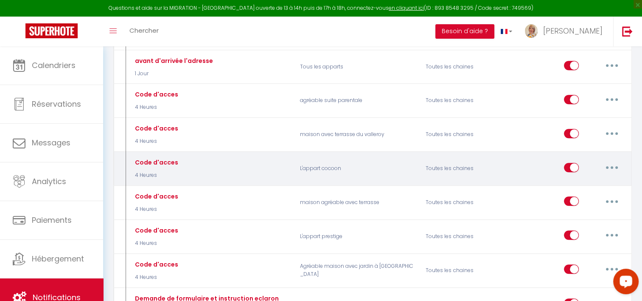
click at [608, 162] on button "button" at bounding box center [612, 168] width 24 height 14
click at [576, 180] on link "Editer" at bounding box center [590, 186] width 63 height 14
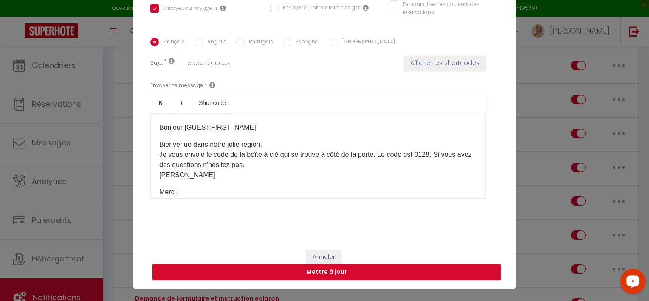
scroll to position [38, 0]
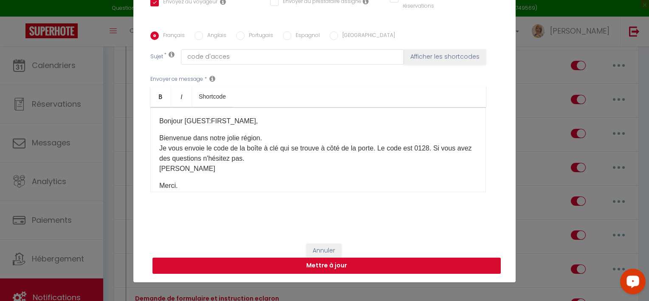
click at [363, 261] on button "Mettre à jour" at bounding box center [326, 265] width 348 height 16
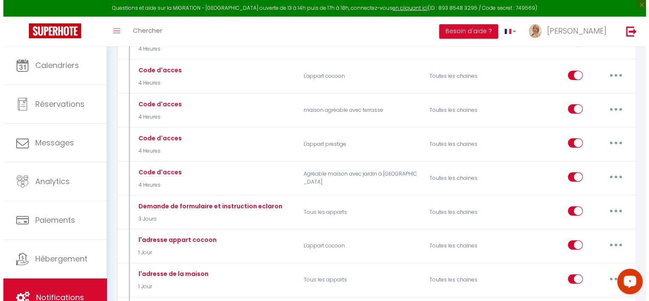
scroll to position [472, 0]
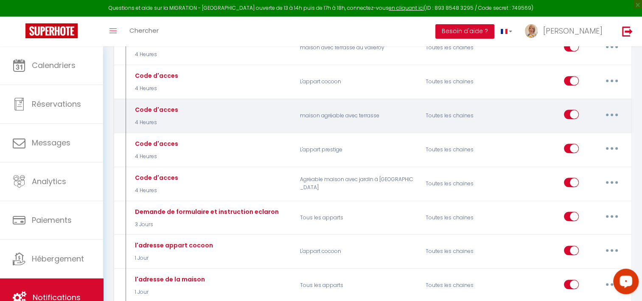
click at [609, 110] on button "button" at bounding box center [612, 114] width 24 height 14
click at [574, 127] on link "Editer" at bounding box center [590, 134] width 63 height 14
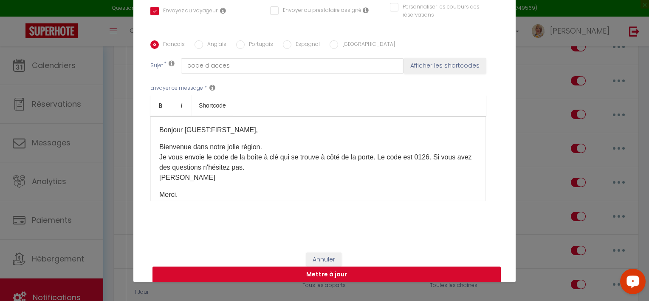
click at [433, 270] on button "Mettre à jour" at bounding box center [326, 274] width 348 height 16
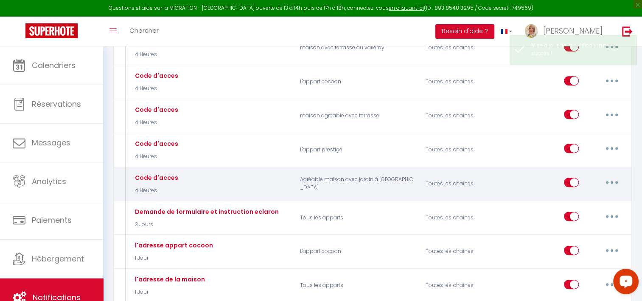
click at [610, 177] on button "button" at bounding box center [612, 182] width 24 height 14
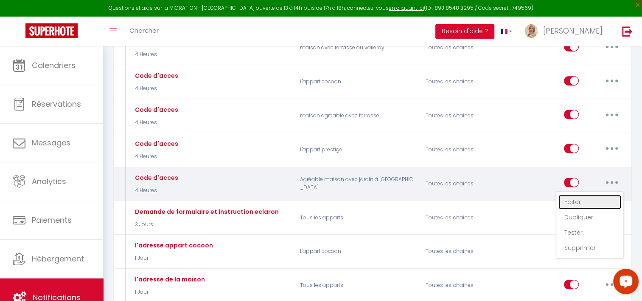
click at [574, 198] on link "Editer" at bounding box center [590, 201] width 63 height 14
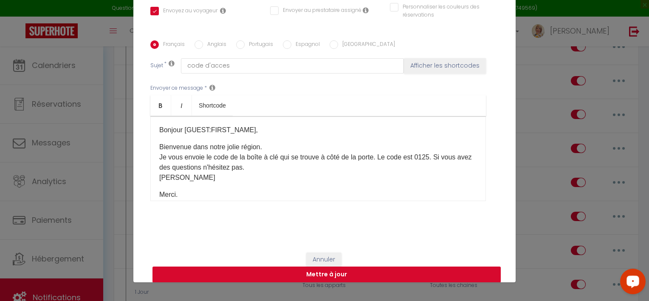
click at [427, 273] on button "Mettre à jour" at bounding box center [326, 274] width 348 height 16
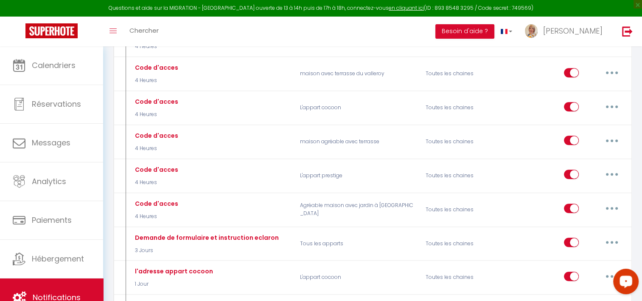
scroll to position [0, 0]
